Goal: Information Seeking & Learning: Check status

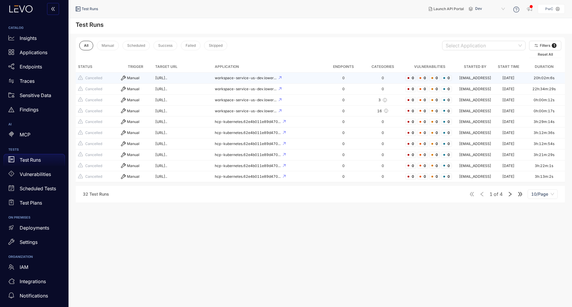
click at [168, 80] on td "[URL].." at bounding box center [183, 78] width 60 height 11
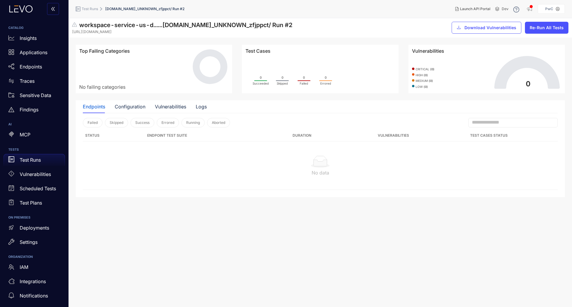
click at [50, 9] on button "button" at bounding box center [53, 9] width 12 height 12
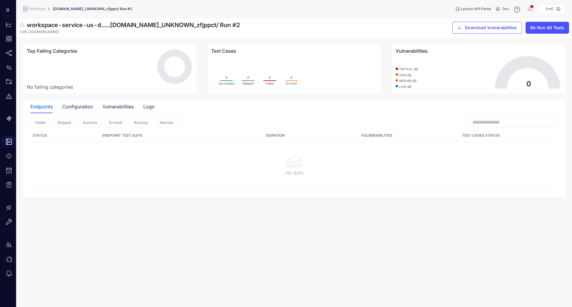
click at [9, 8] on icon "double-right" at bounding box center [7, 10] width 5 height 5
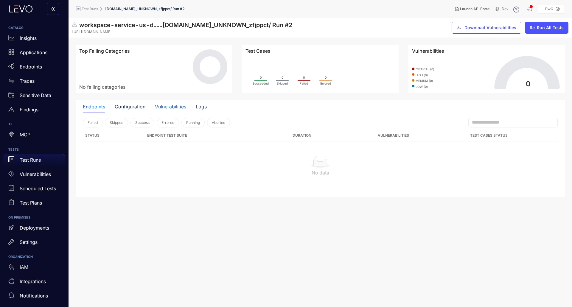
click at [158, 108] on div "Vulnerabilities" at bounding box center [170, 106] width 31 height 5
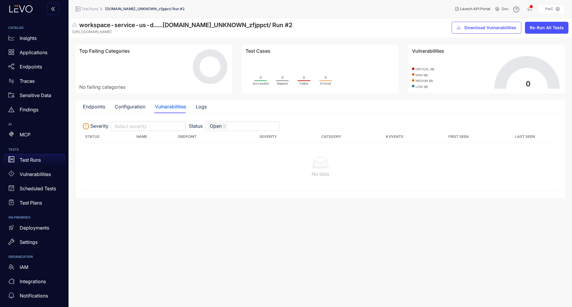
click at [20, 159] on p "Test Runs" at bounding box center [30, 159] width 21 height 5
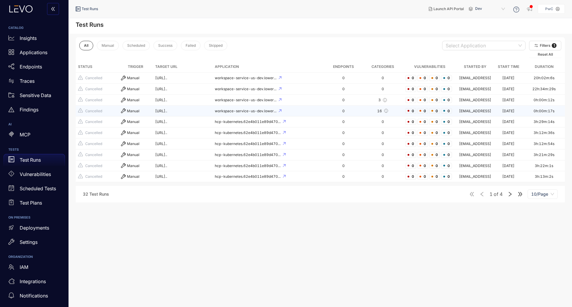
click at [339, 113] on div "0" at bounding box center [343, 111] width 33 height 4
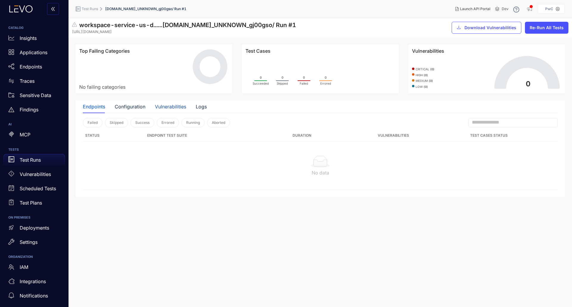
click at [161, 107] on div "Vulnerabilities" at bounding box center [170, 106] width 31 height 5
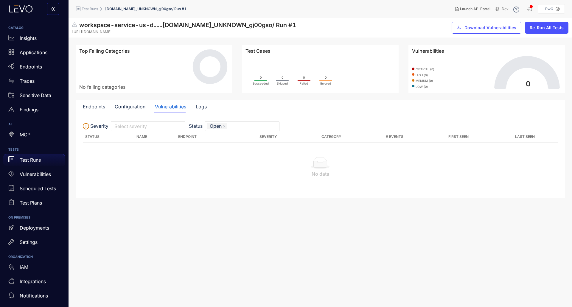
click at [28, 160] on p "Test Runs" at bounding box center [30, 159] width 21 height 5
